Goal: Task Accomplishment & Management: Use online tool/utility

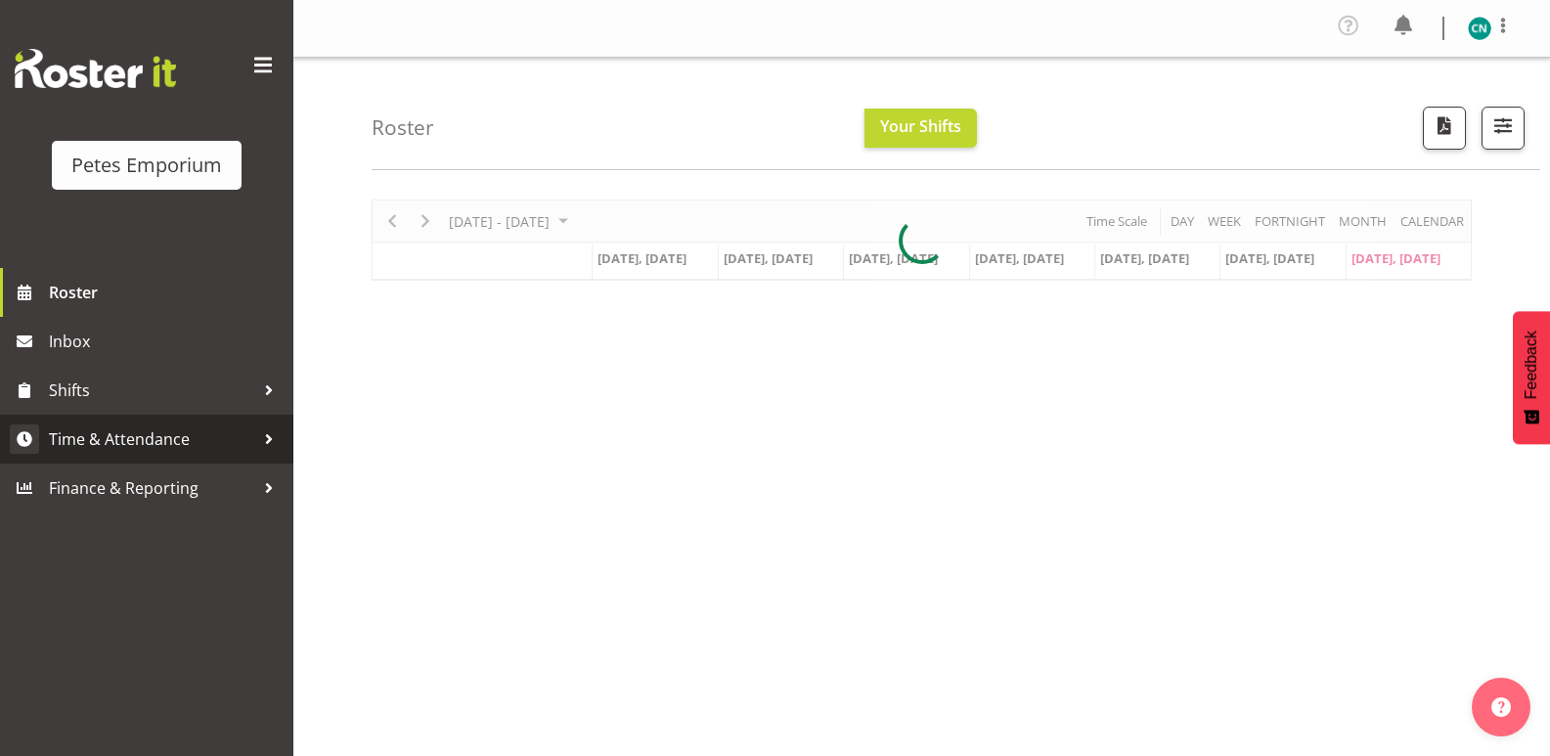
click at [178, 423] on link "Time & Attendance" at bounding box center [146, 439] width 293 height 49
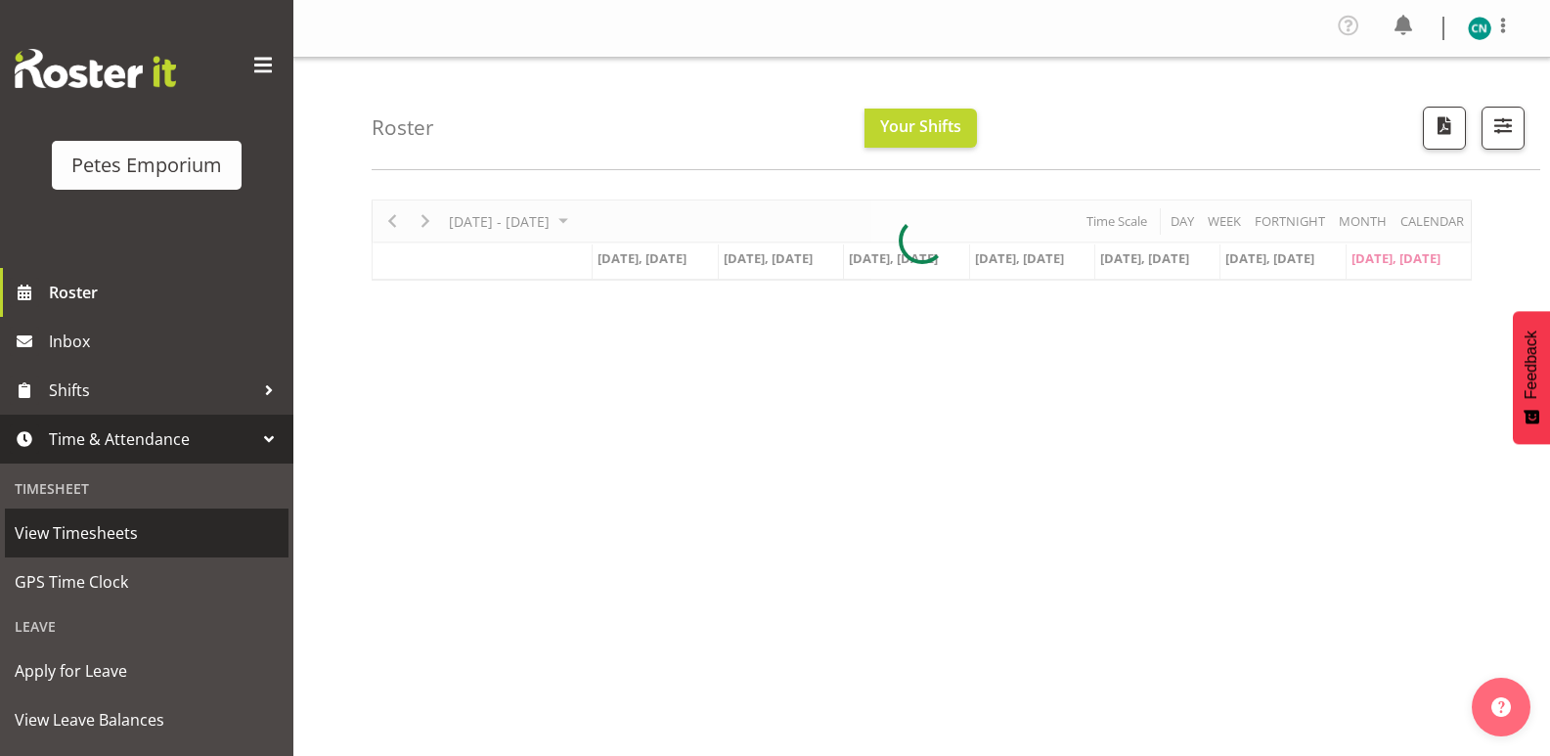
click at [96, 554] on link "View Timesheets" at bounding box center [147, 532] width 284 height 49
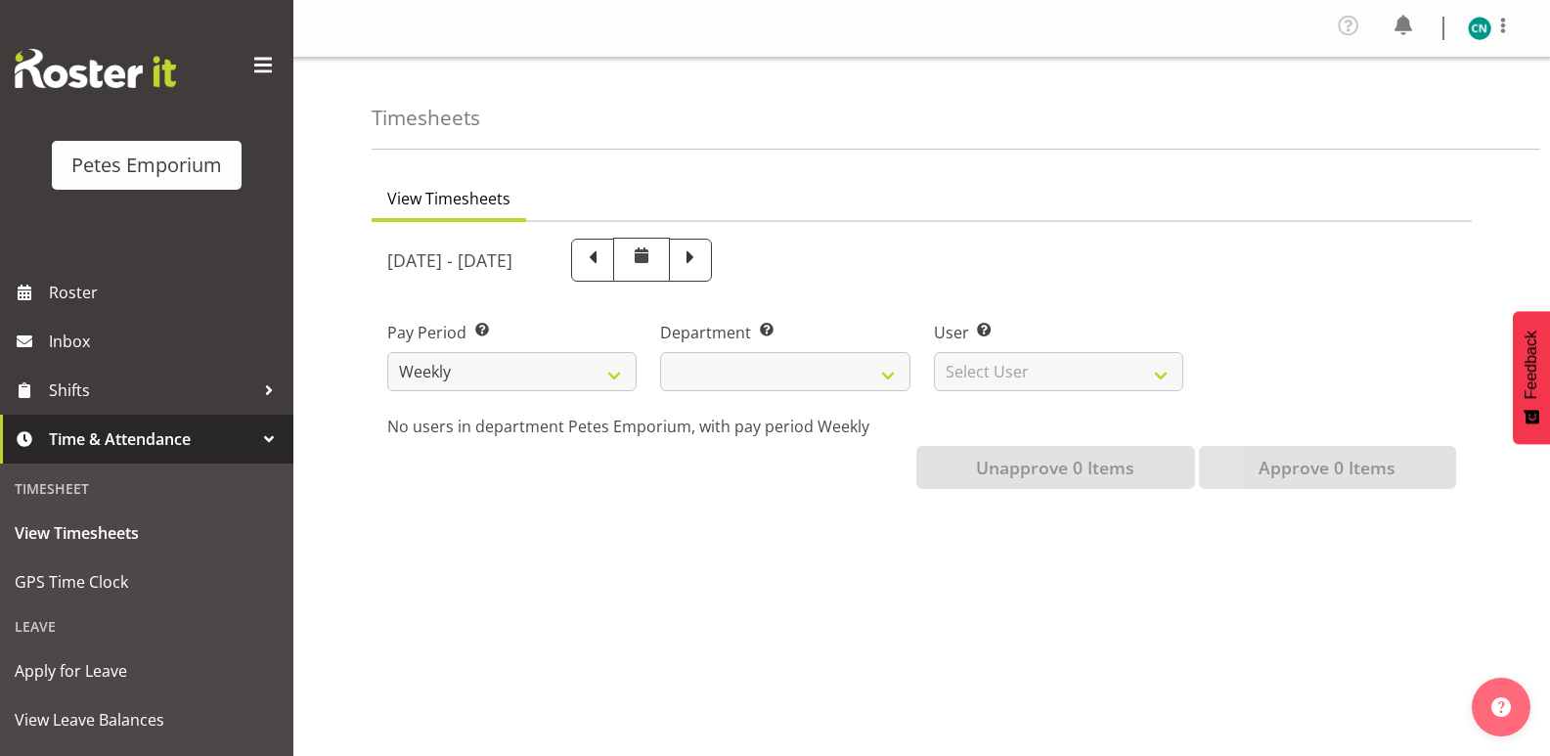
select select
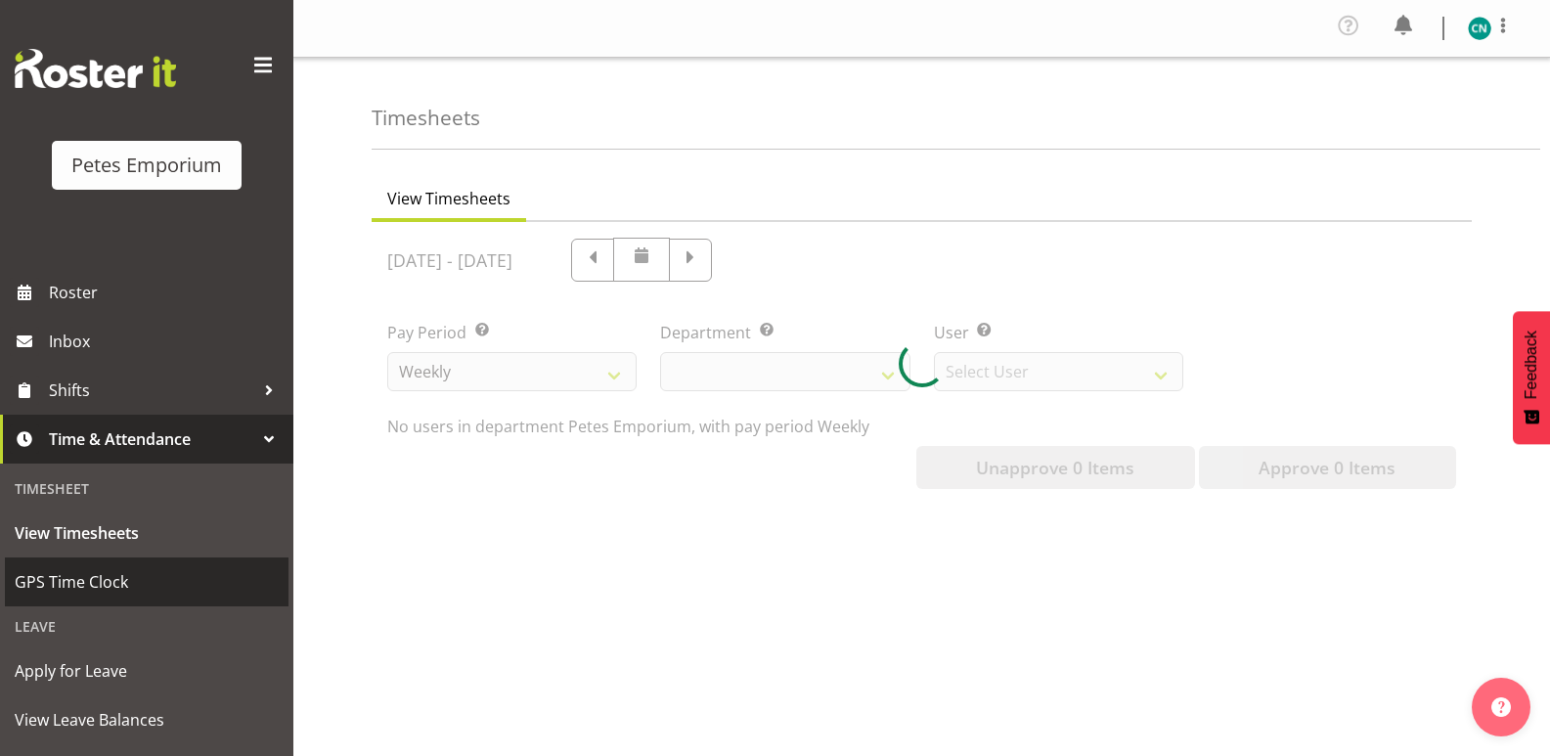
click at [96, 570] on span "GPS Time Clock" at bounding box center [147, 581] width 264 height 29
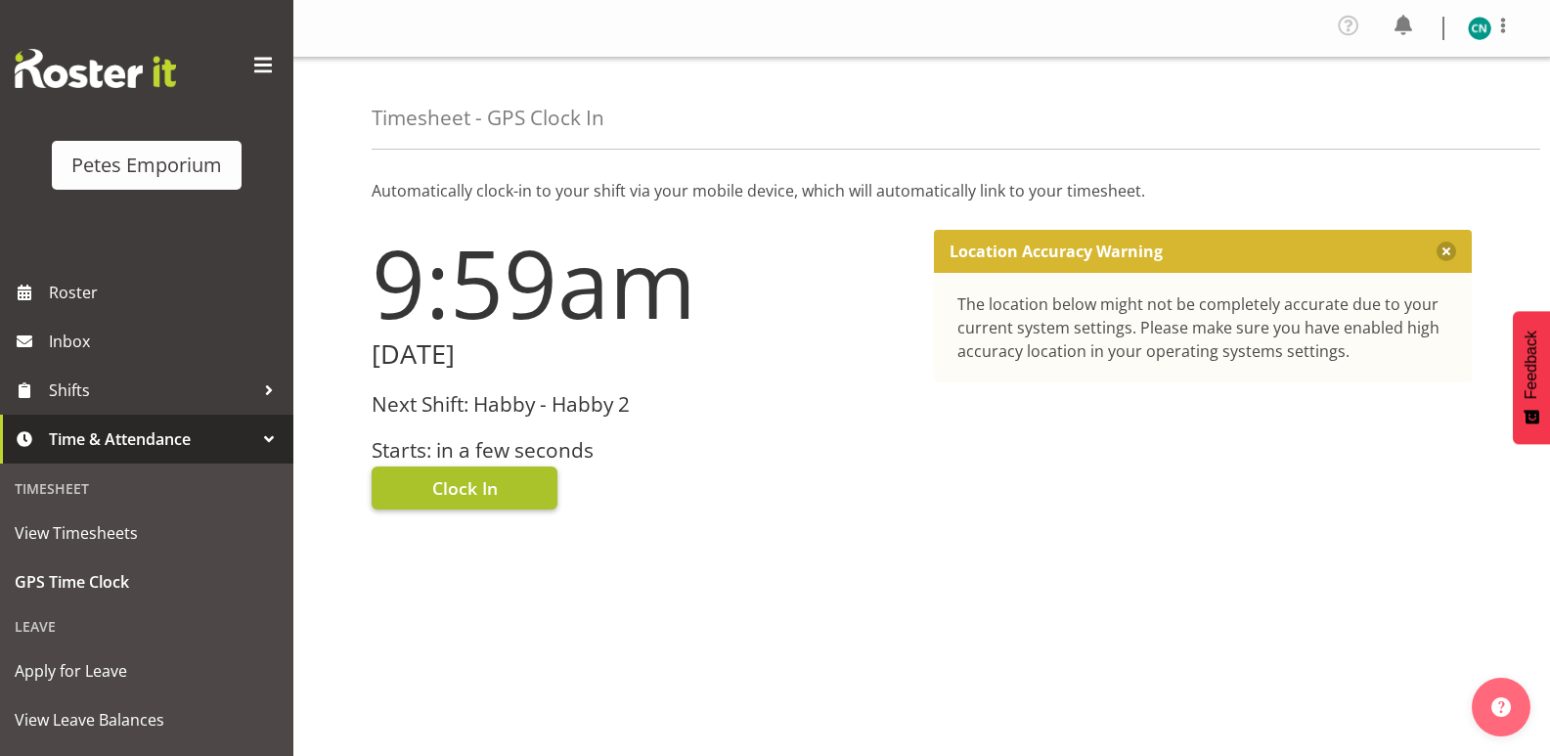
click at [480, 475] on span "Clock In" at bounding box center [465, 487] width 66 height 25
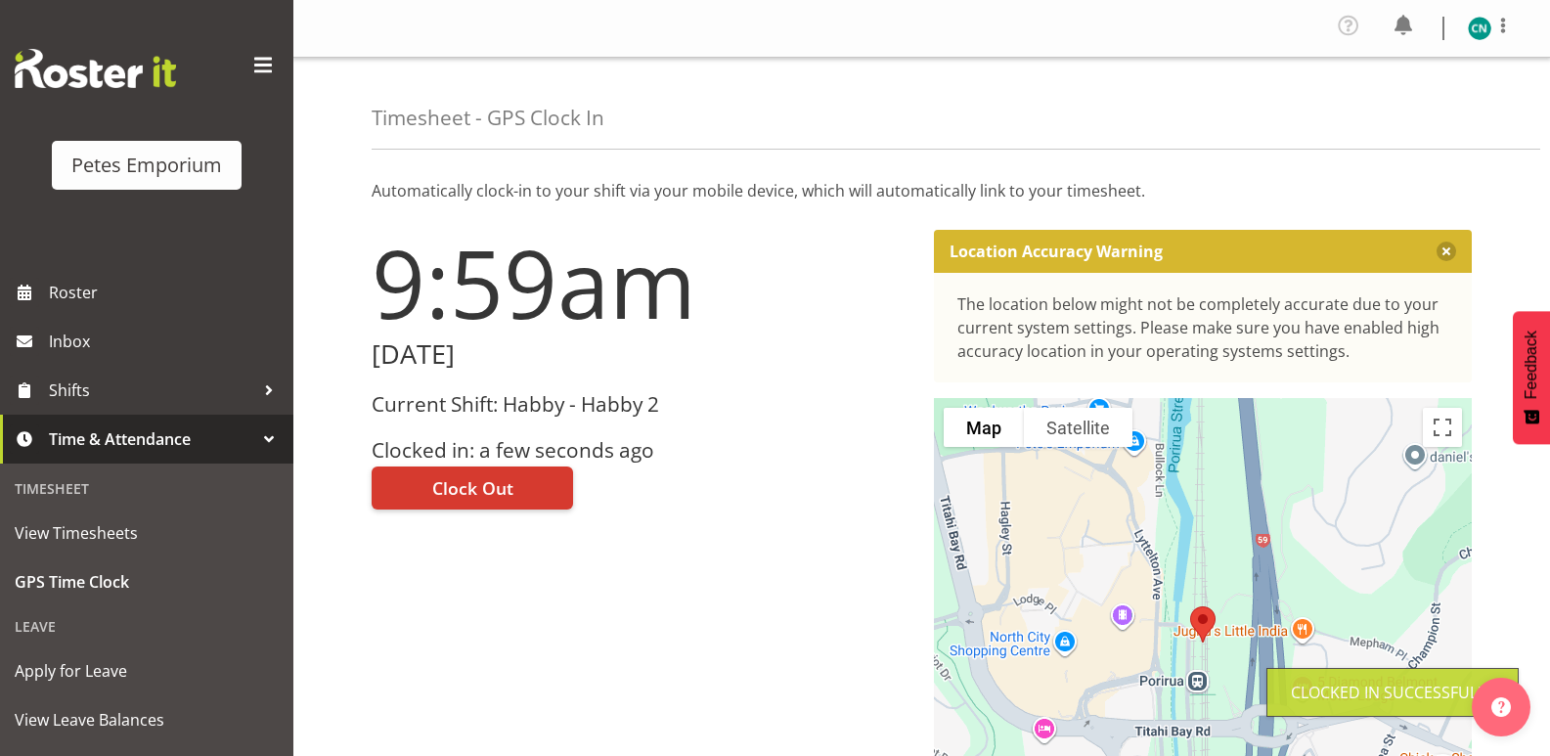
click at [1475, 30] on img at bounding box center [1478, 28] width 23 height 23
click at [1394, 111] on link "Log Out" at bounding box center [1421, 107] width 188 height 35
